Goal: Task Accomplishment & Management: Use online tool/utility

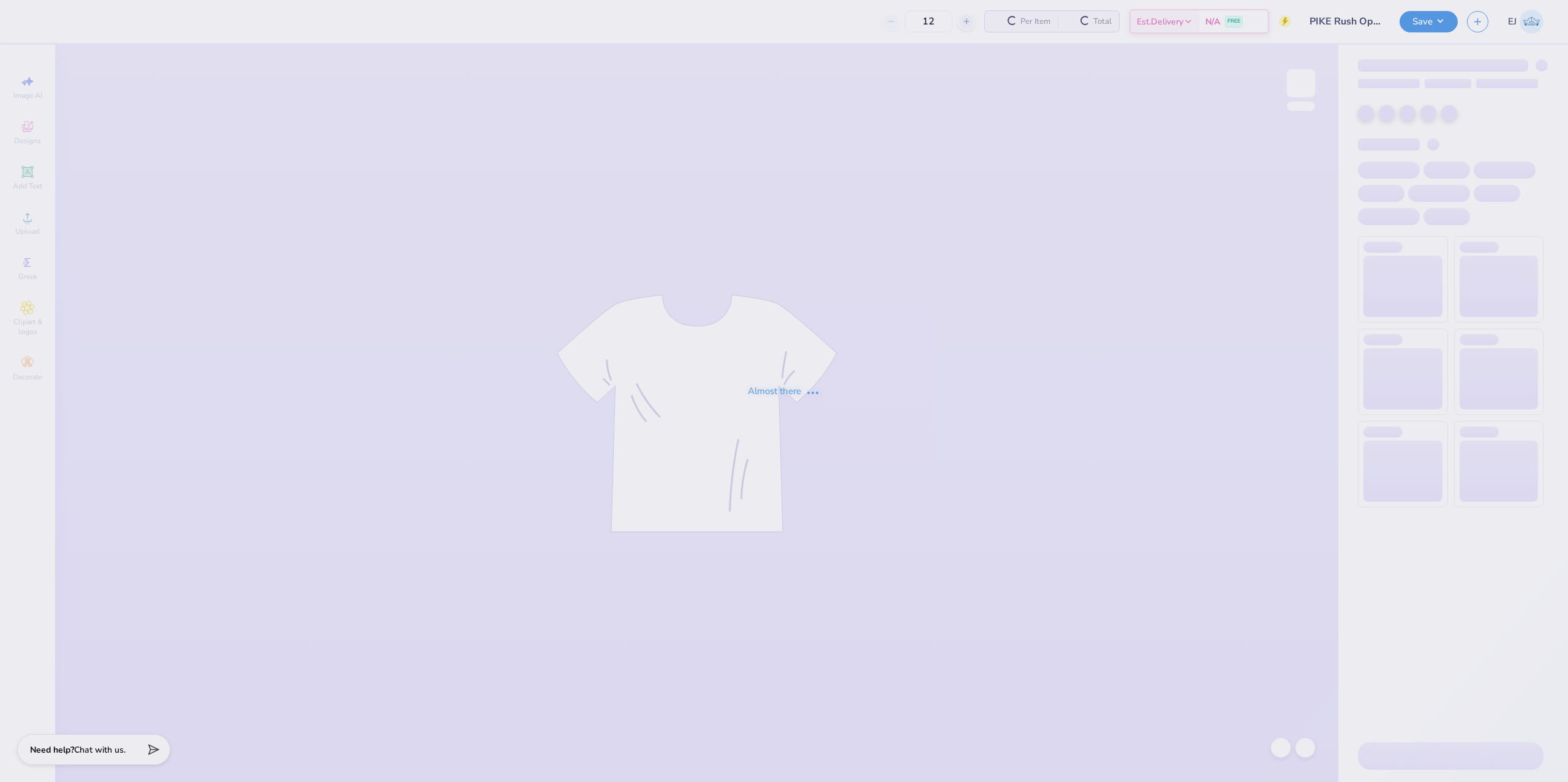
type input "PIKE Rush Option 3"
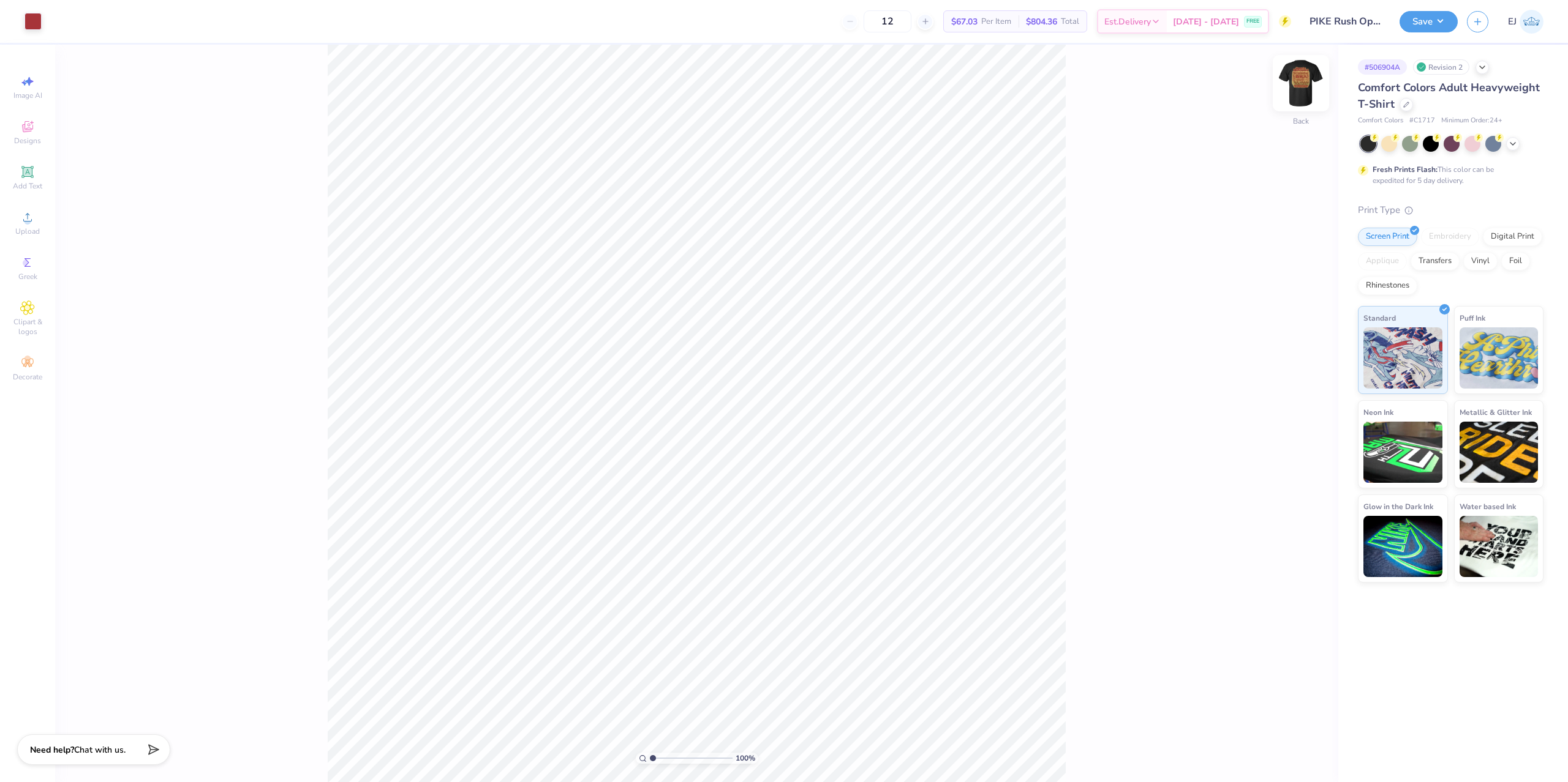
click at [1297, 95] on img at bounding box center [1301, 83] width 49 height 49
click at [17, 222] on div "Upload" at bounding box center [27, 223] width 43 height 36
click at [1291, 363] on input "14.42" at bounding box center [1292, 356] width 44 height 17
type input "11.50"
type input "14.35"
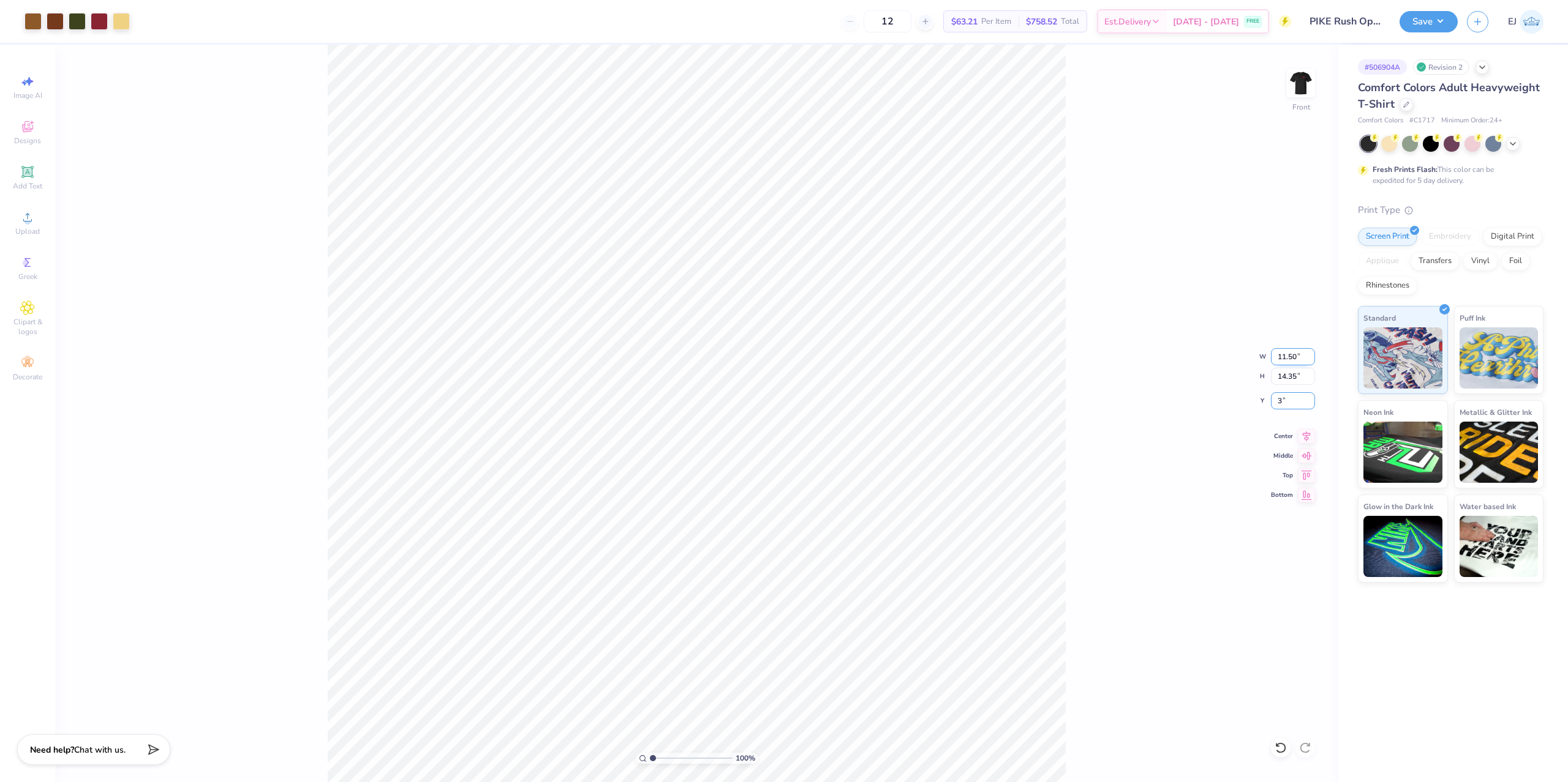
type input "3.00"
click at [1416, 29] on button "Save" at bounding box center [1428, 20] width 58 height 22
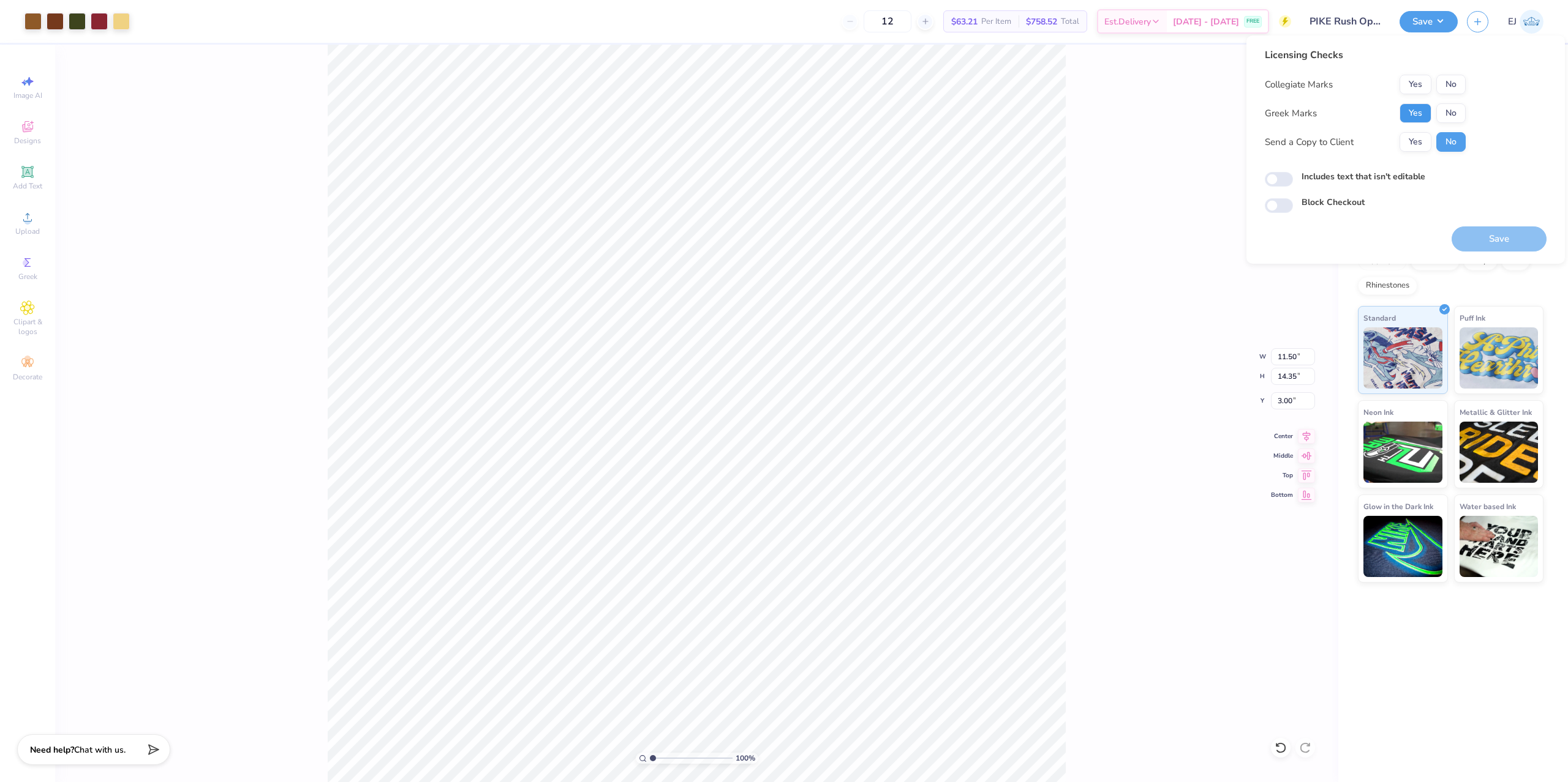
click at [1423, 116] on button "Yes" at bounding box center [1416, 113] width 32 height 20
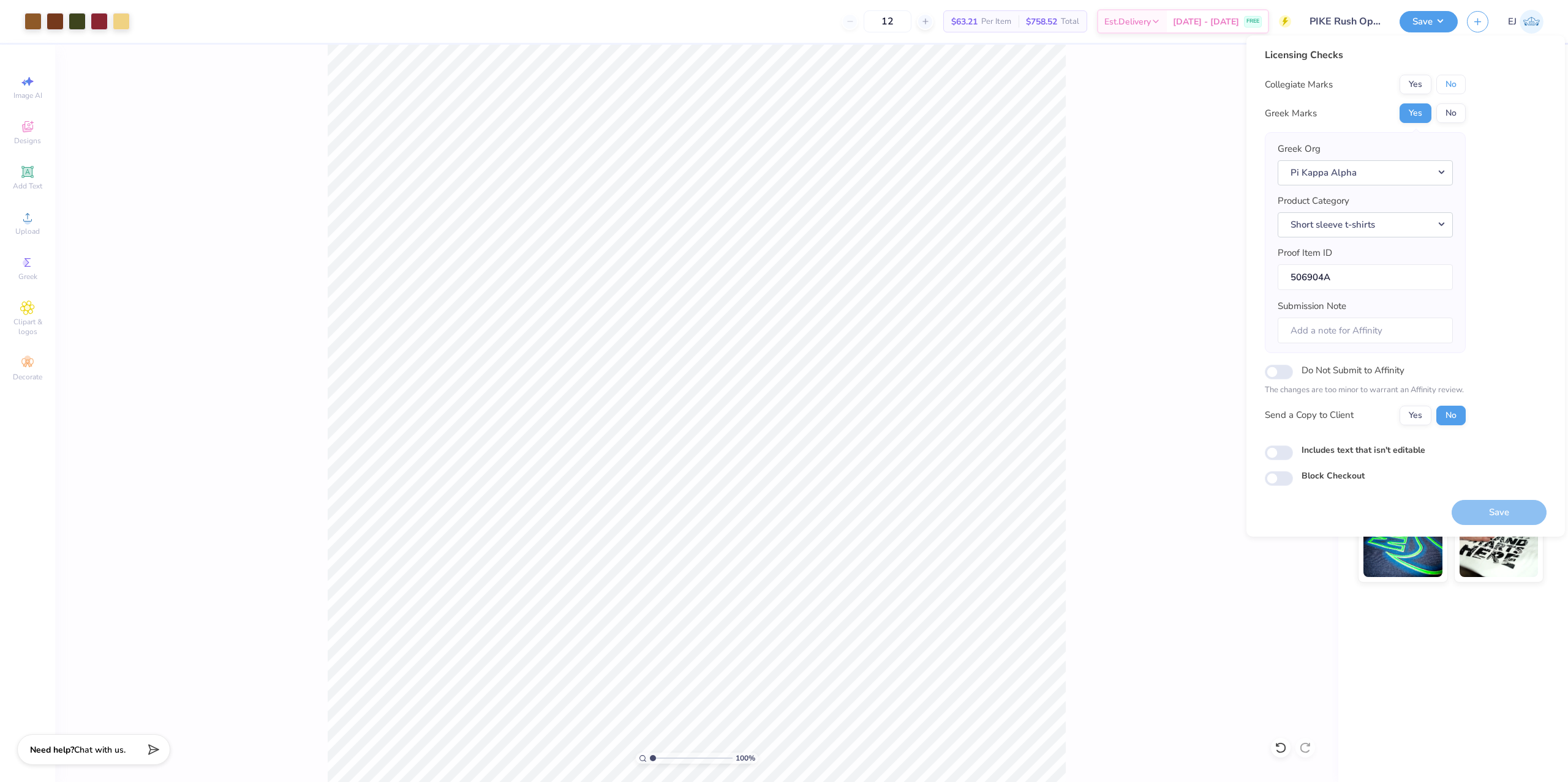
drag, startPoint x: 1446, startPoint y: 91, endPoint x: 1443, endPoint y: 100, distance: 9.5
click at [1445, 93] on button "No" at bounding box center [1451, 85] width 29 height 20
click at [1499, 514] on button "Save" at bounding box center [1499, 512] width 95 height 25
